Goal: Task Accomplishment & Management: Manage account settings

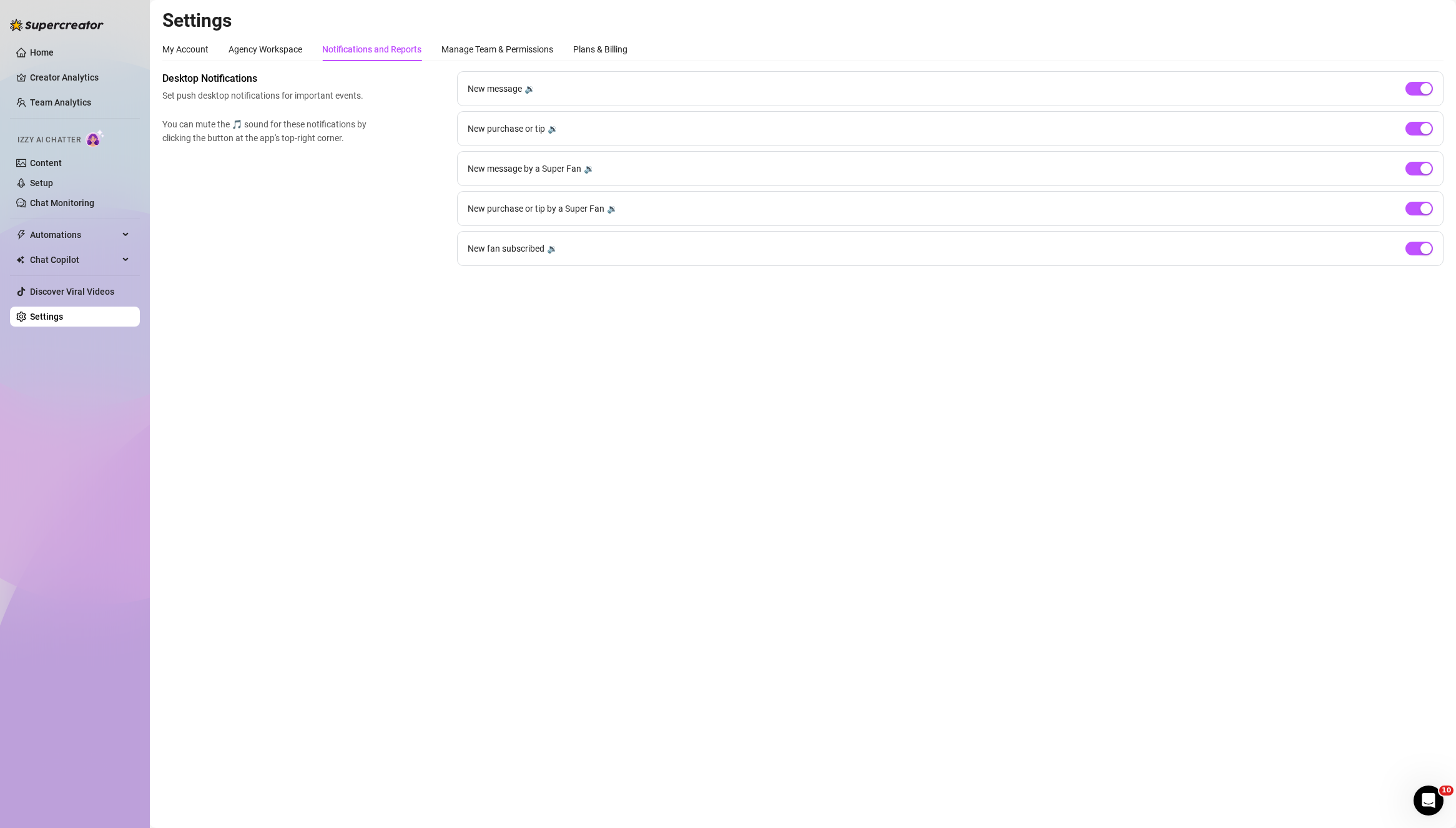
click at [379, 219] on div "Desktop Notifications Set push desktop notifications for important events. You …" at bounding box center [802, 168] width 1281 height 195
click at [456, 437] on main "Settings My Account Agency Workspace Notifications and Reports Manage Team & Pe…" at bounding box center [803, 414] width 1306 height 828
click at [308, 57] on div "My Account Agency Workspace Notifications and Reports Manage Team & Permissions…" at bounding box center [394, 49] width 465 height 24
drag, startPoint x: 608, startPoint y: 479, endPoint x: 540, endPoint y: 462, distance: 70.1
click at [607, 479] on main "Settings My Account Agency Workspace Notifications and Reports Manage Team & Pe…" at bounding box center [803, 414] width 1306 height 828
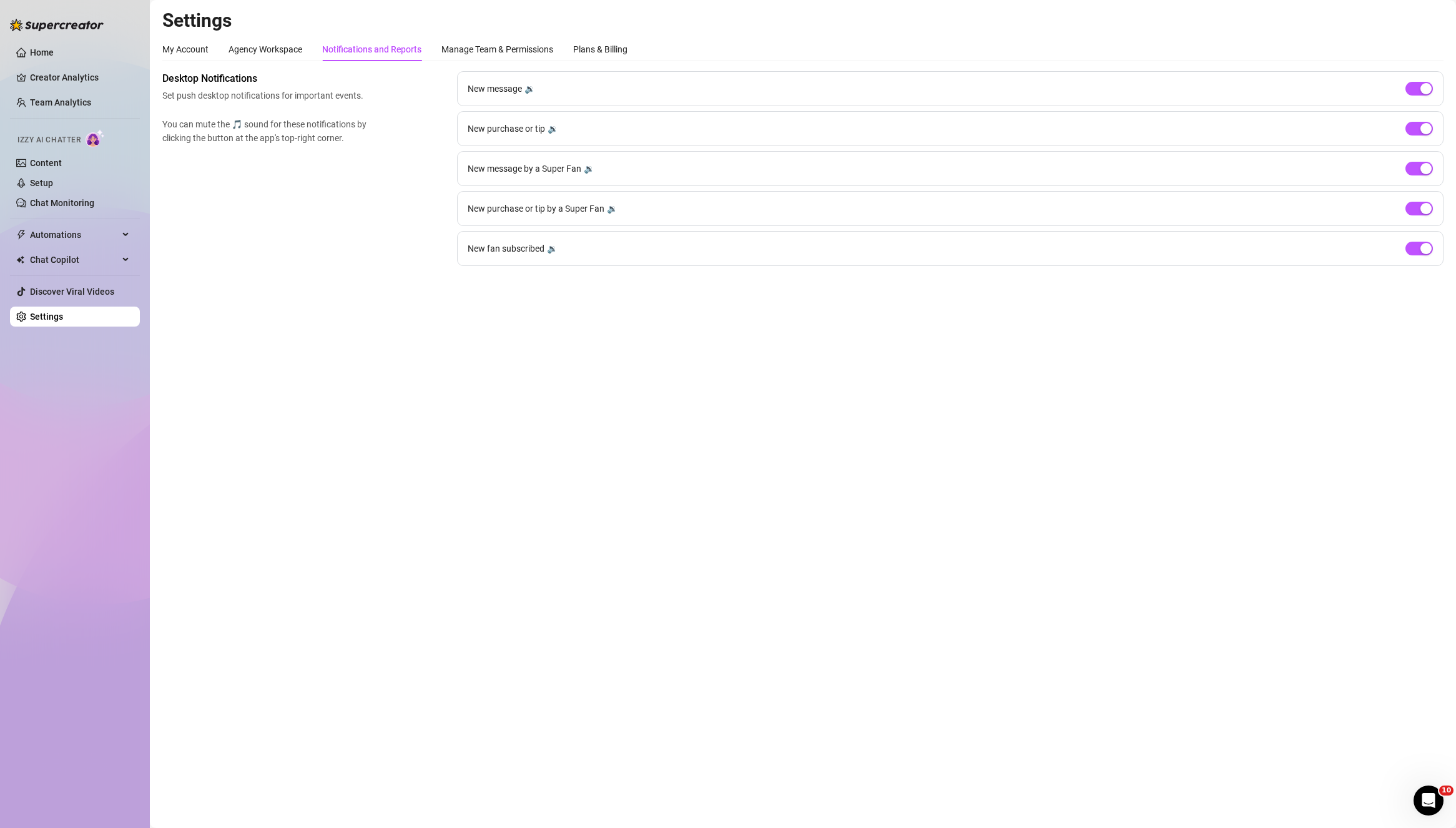
click at [340, 350] on main "Settings My Account Agency Workspace Notifications and Reports Manage Team & Pe…" at bounding box center [803, 414] width 1306 height 828
click at [33, 166] on link "Content" at bounding box center [46, 163] width 32 height 10
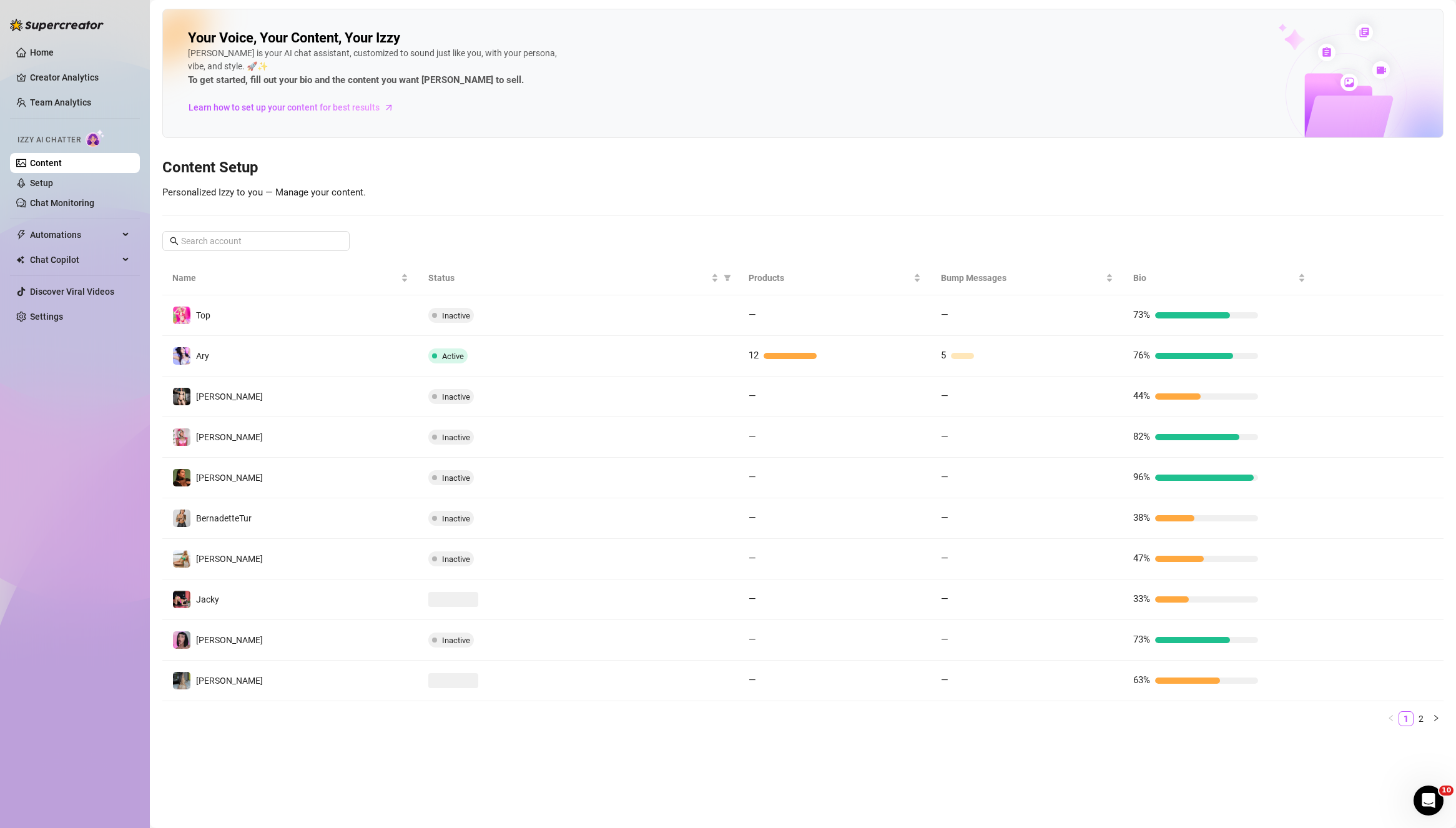
click at [83, 449] on div "Home Creator Analytics Team Analytics Izzy AI Chatter Content Setup Chat Monito…" at bounding box center [75, 409] width 130 height 817
